Goal: Register for event/course

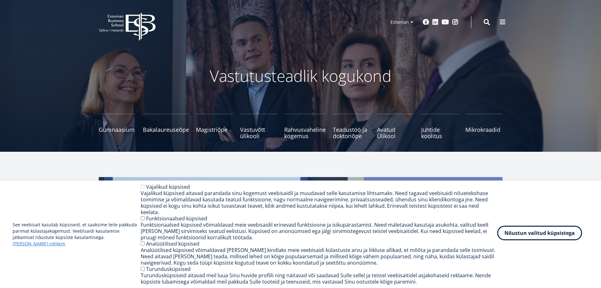
click at [519, 237] on button "Nõustun valitud küpsistega" at bounding box center [540, 232] width 85 height 15
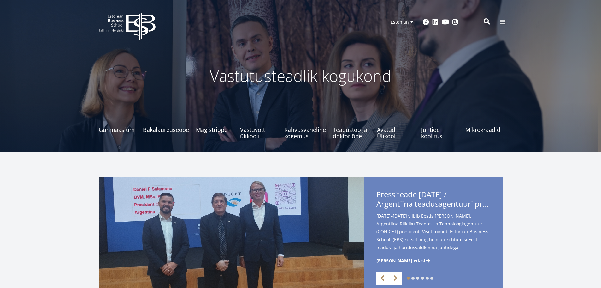
click at [488, 21] on span at bounding box center [487, 21] width 6 height 6
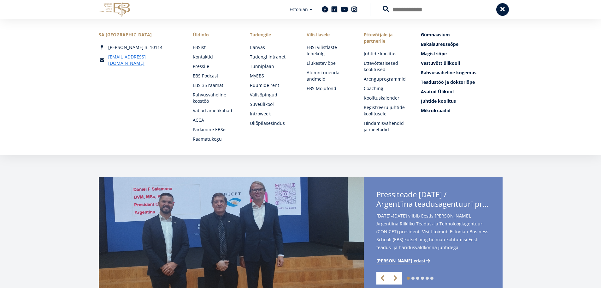
click at [383, 6] on button at bounding box center [386, 9] width 6 height 6
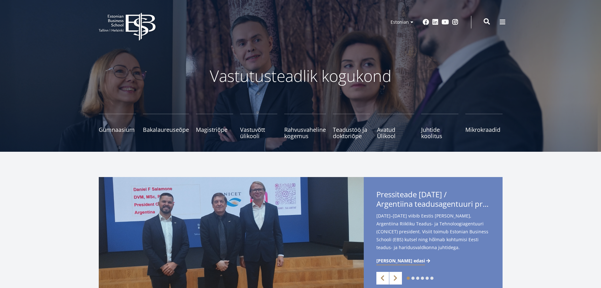
click at [488, 21] on span at bounding box center [487, 21] width 6 height 6
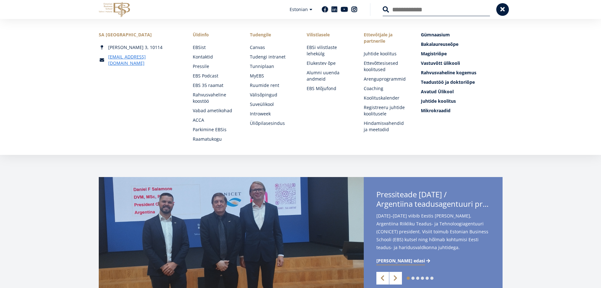
click at [435, 14] on input "Otsing" at bounding box center [436, 9] width 107 height 13
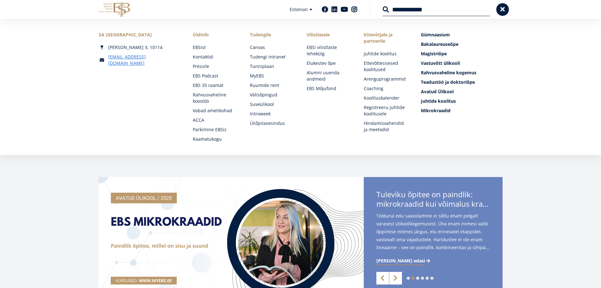
type input "**********"
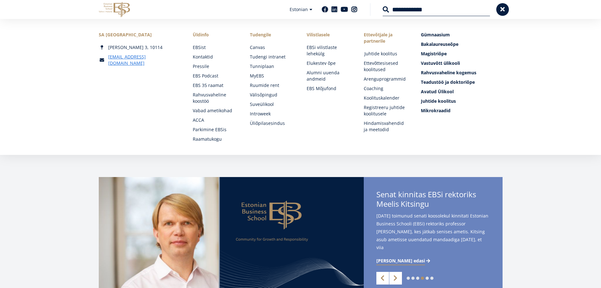
click at [378, 52] on link "Juhtide koolitus" at bounding box center [387, 54] width 45 height 6
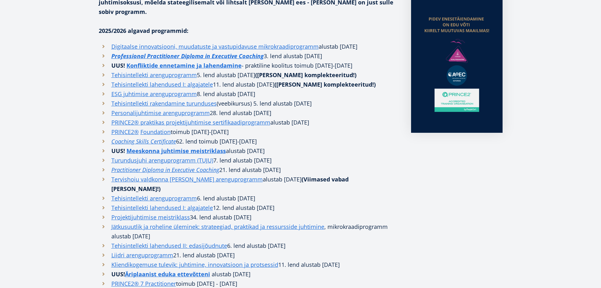
scroll to position [158, 0]
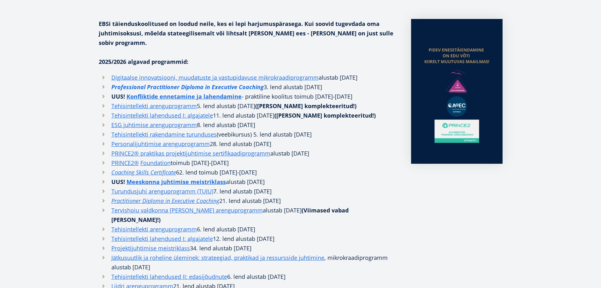
click at [241, 82] on link "Professional Practitioner Diploma in Executive Coaching" at bounding box center [187, 86] width 152 height 9
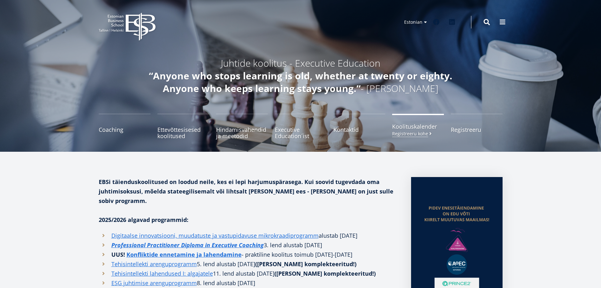
click at [411, 131] on small "Registreeru kohe" at bounding box center [412, 133] width 41 height 5
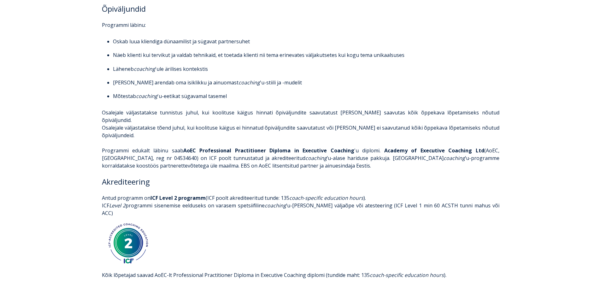
scroll to position [1294, 0]
